Goal: Task Accomplishment & Management: Use online tool/utility

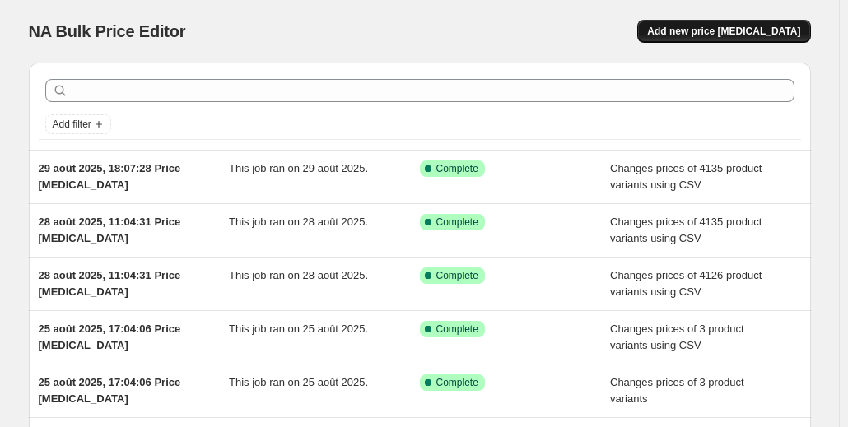
click at [690, 29] on span "Add new price [MEDICAL_DATA]" at bounding box center [723, 31] width 153 height 13
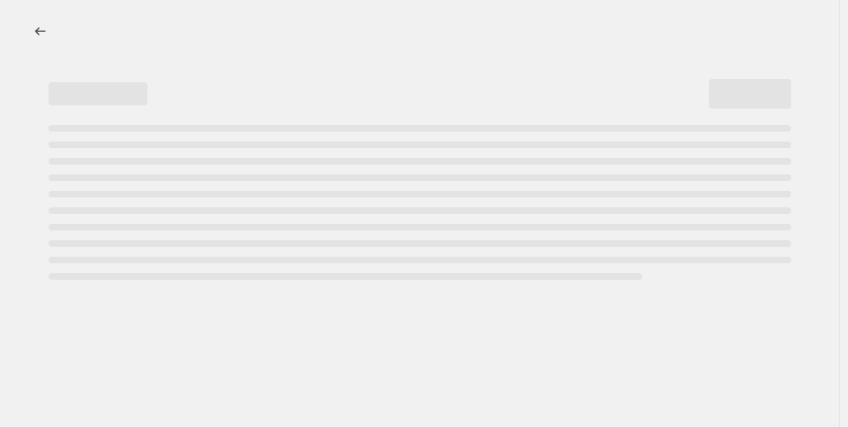
select select "percentage"
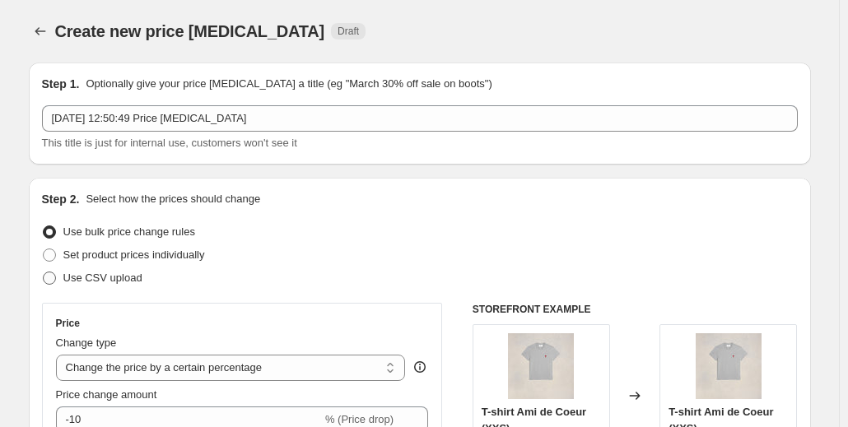
click at [125, 277] on span "Use CSV upload" at bounding box center [102, 278] width 79 height 12
click at [44, 273] on input "Use CSV upload" at bounding box center [43, 272] width 1 height 1
radio input "true"
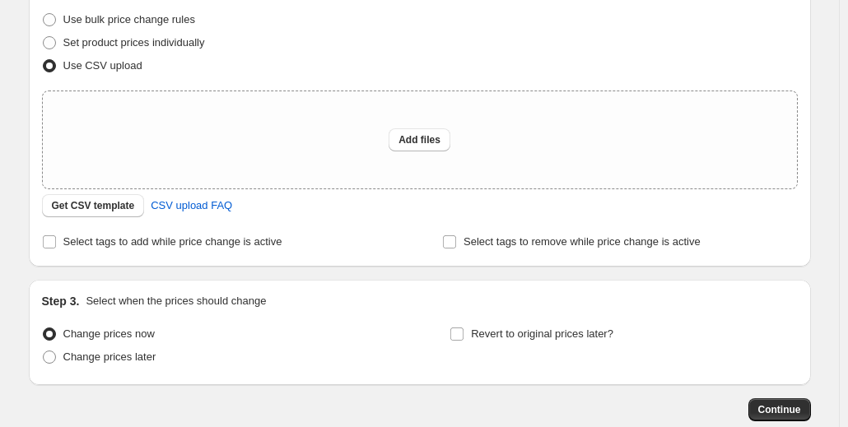
scroll to position [306, 0]
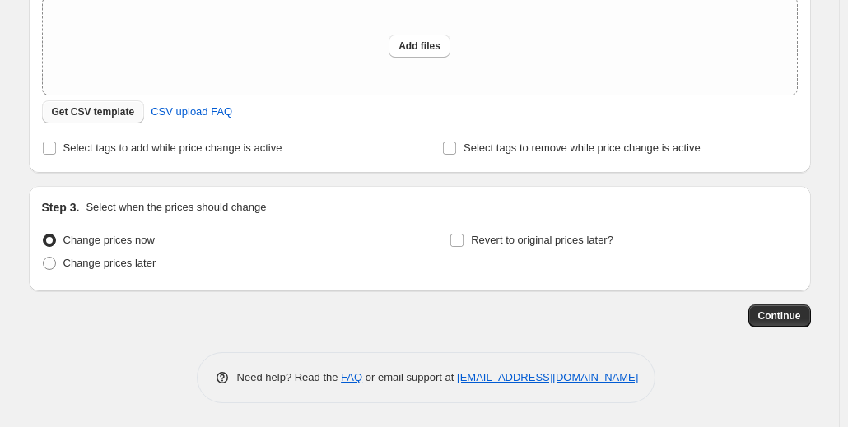
click at [119, 109] on span "Get CSV template" at bounding box center [93, 111] width 83 height 13
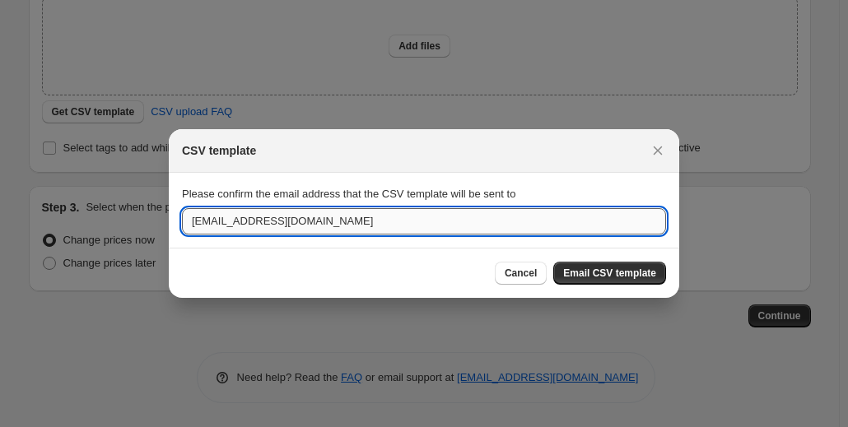
click at [227, 225] on input "[EMAIL_ADDRESS][DOMAIN_NAME]" at bounding box center [424, 221] width 484 height 26
drag, startPoint x: 227, startPoint y: 225, endPoint x: 194, endPoint y: 225, distance: 32.9
click at [194, 225] on input "[EMAIL_ADDRESS][DOMAIN_NAME]" at bounding box center [424, 221] width 484 height 26
drag, startPoint x: 229, startPoint y: 221, endPoint x: 114, endPoint y: 223, distance: 115.3
click at [127, 426] on div "CSV template Please confirm the email address that the CSV template will be sen…" at bounding box center [424, 428] width 848 height 0
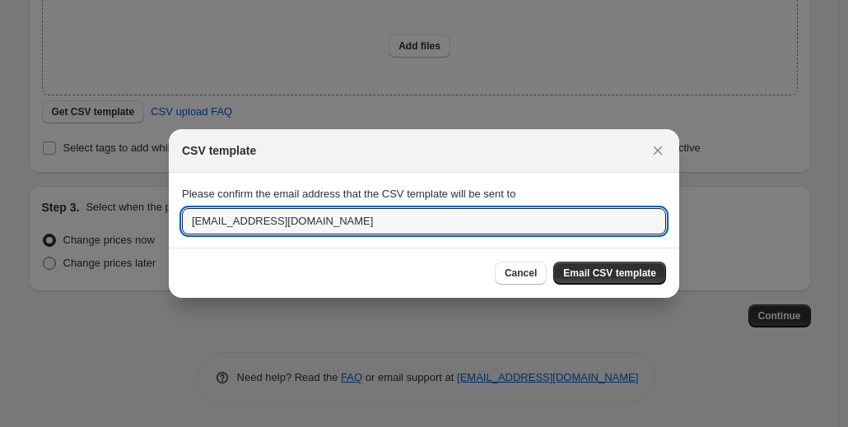
type input "[EMAIL_ADDRESS][DOMAIN_NAME]"
click at [120, 263] on div at bounding box center [424, 213] width 848 height 427
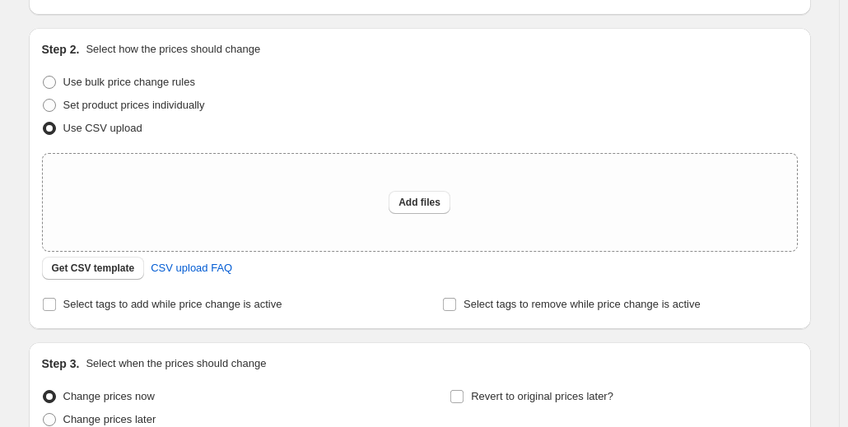
scroll to position [247, 0]
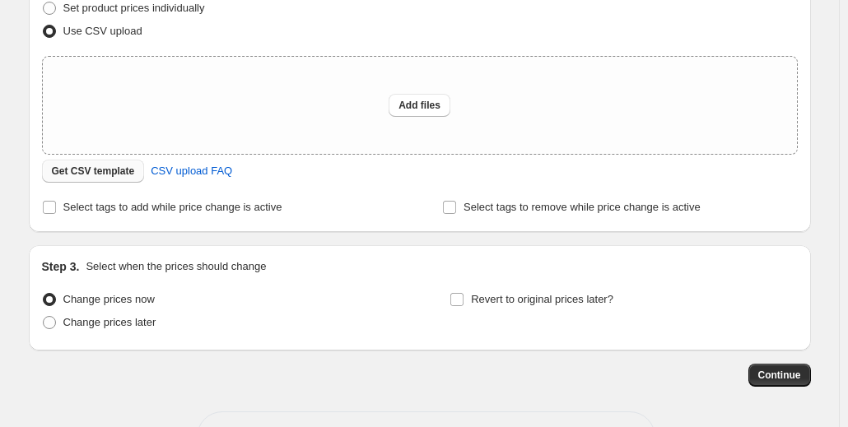
click at [107, 166] on span "Get CSV template" at bounding box center [93, 171] width 83 height 13
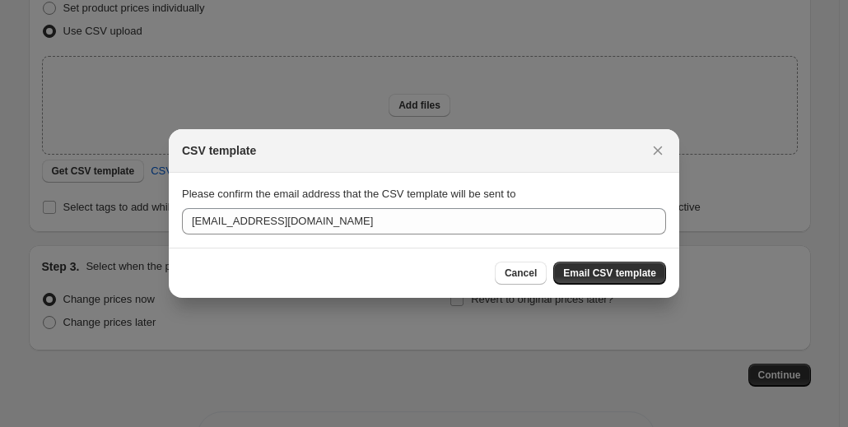
click at [291, 255] on div "Cancel Email CSV template" at bounding box center [424, 273] width 510 height 50
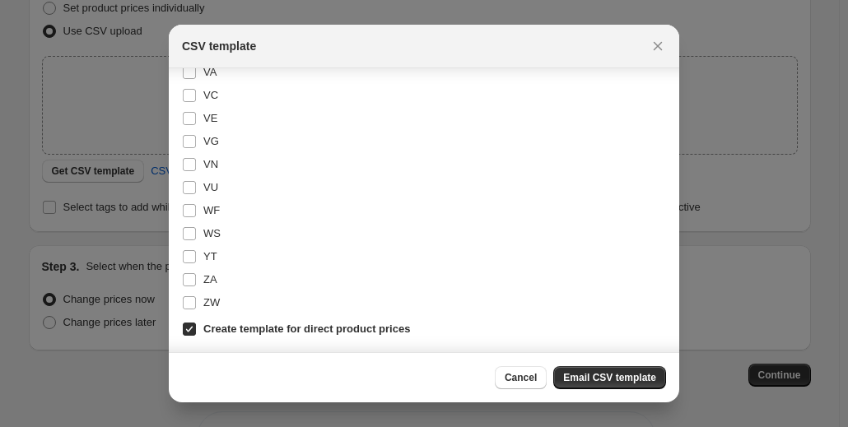
scroll to position [4339, 0]
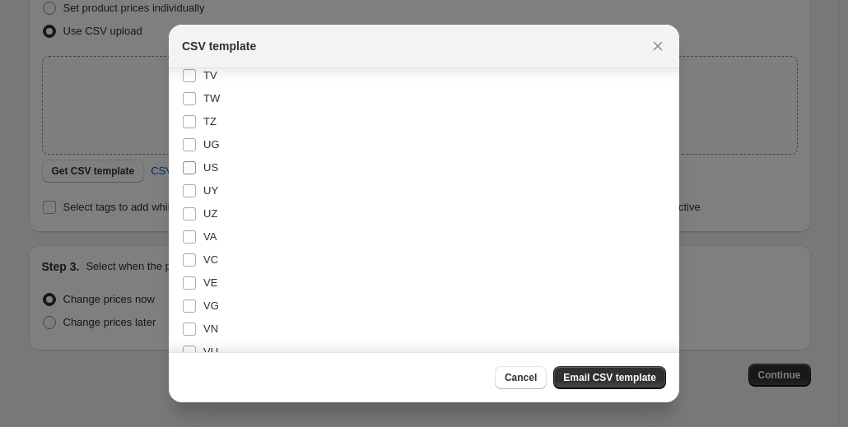
click at [205, 169] on span "US" at bounding box center [210, 167] width 15 height 12
click at [196, 169] on input "US" at bounding box center [189, 167] width 13 height 13
checkbox input "true"
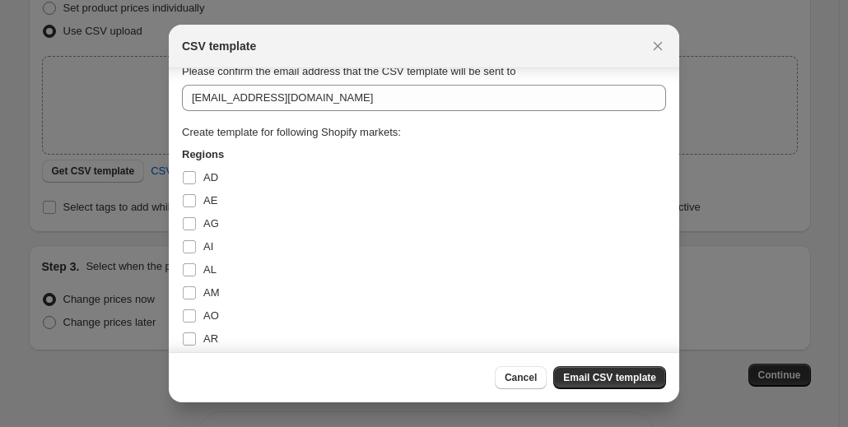
scroll to position [0, 0]
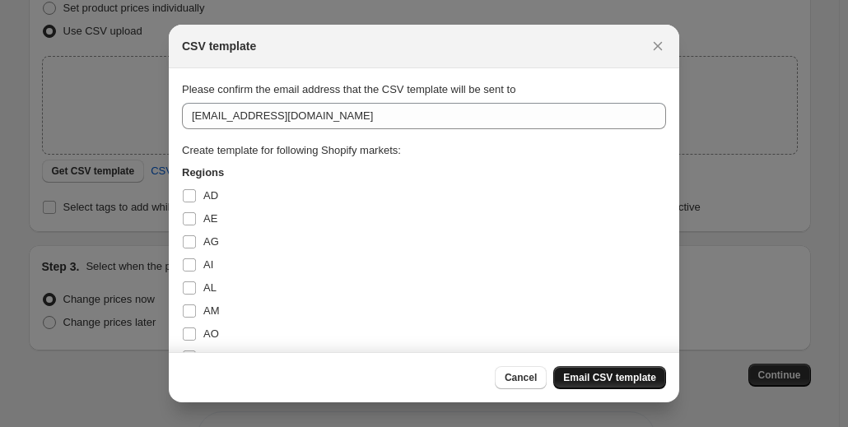
click at [586, 369] on button "Email CSV template" at bounding box center [609, 377] width 113 height 23
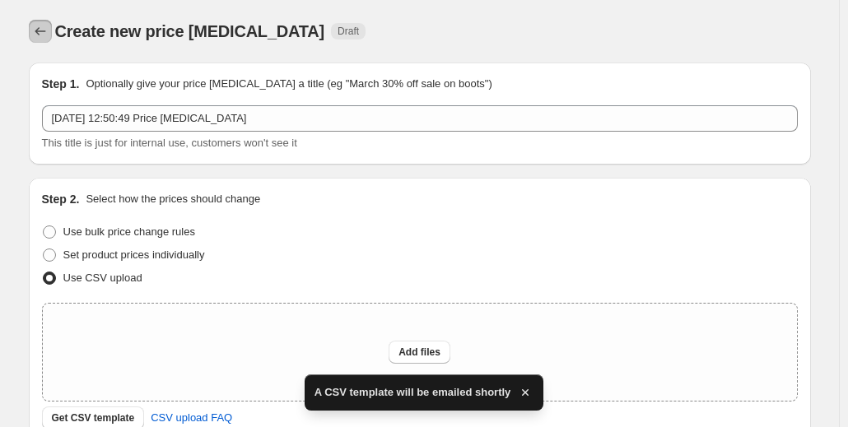
click at [49, 31] on icon "Price change jobs" at bounding box center [40, 31] width 16 height 16
